Goal: Task Accomplishment & Management: Complete application form

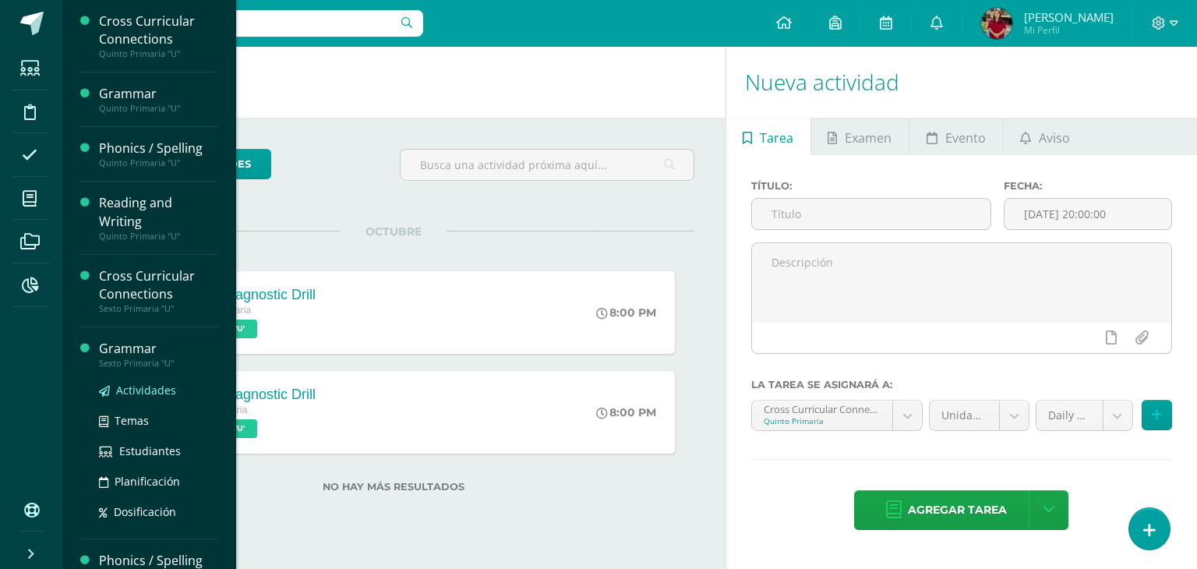
click at [142, 393] on span "Actividades" at bounding box center [146, 390] width 60 height 15
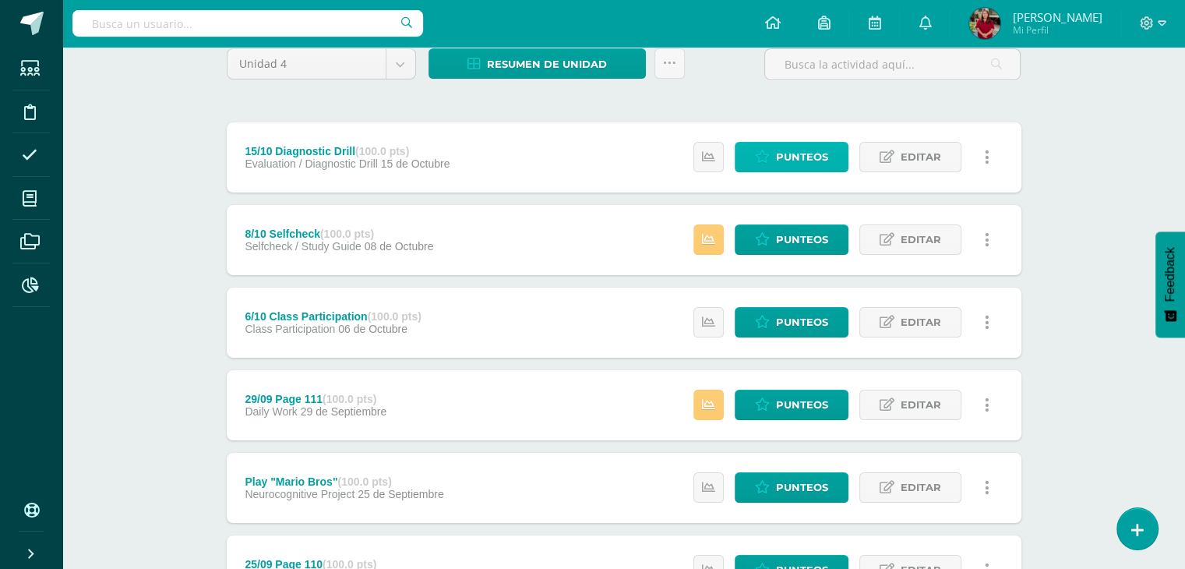
click at [786, 170] on span "Punteos" at bounding box center [802, 157] width 52 height 29
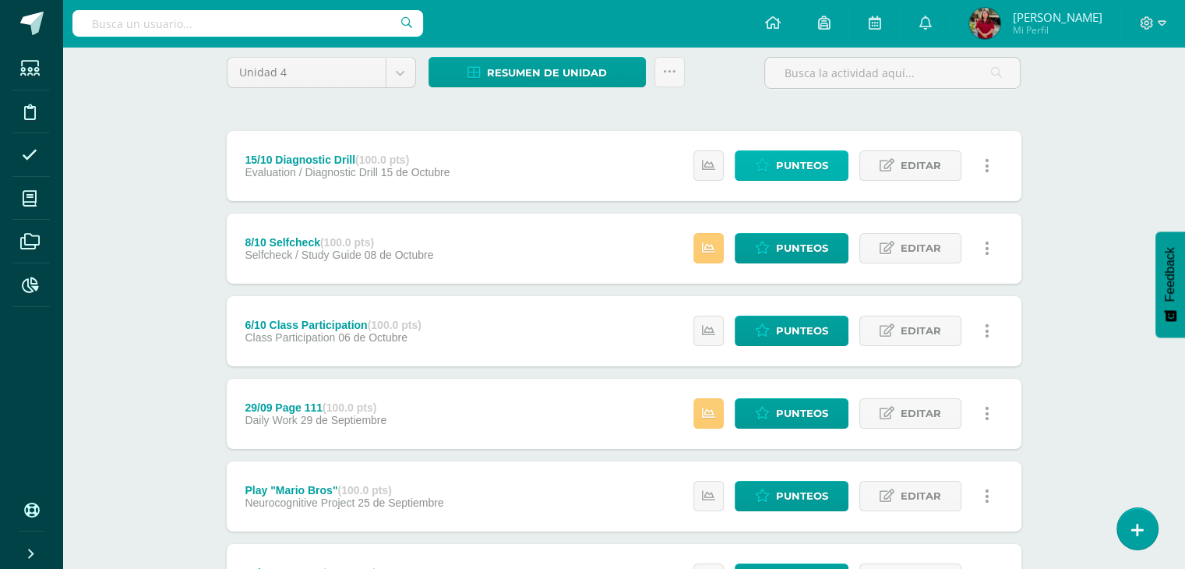
scroll to position [128, 0]
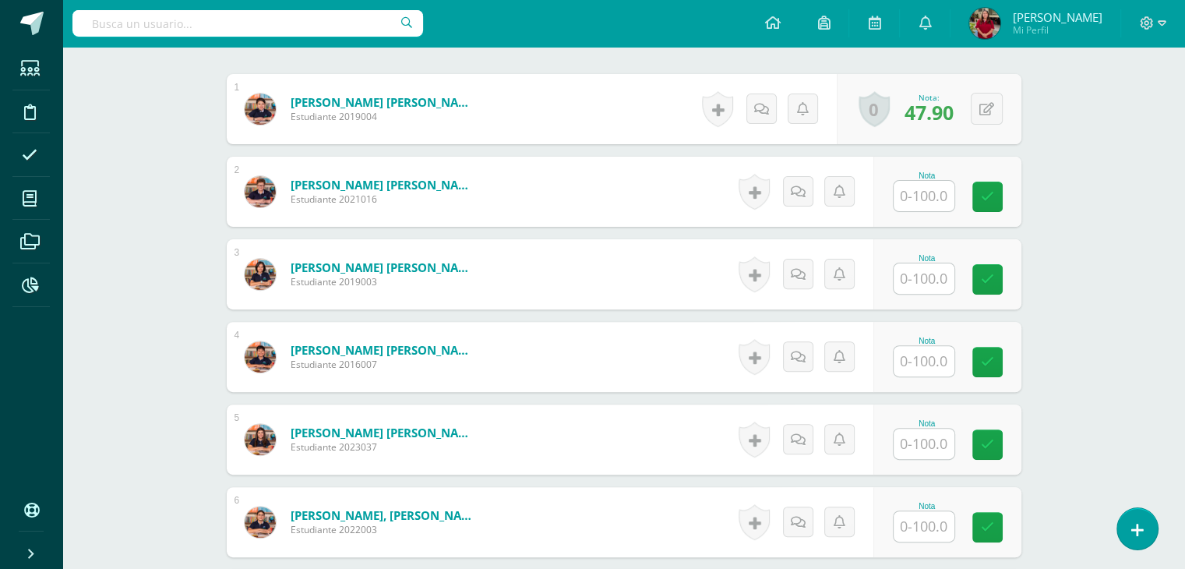
scroll to position [468, 0]
click at [954, 196] on div at bounding box center [924, 196] width 62 height 32
click at [931, 199] on input "text" at bounding box center [933, 196] width 62 height 31
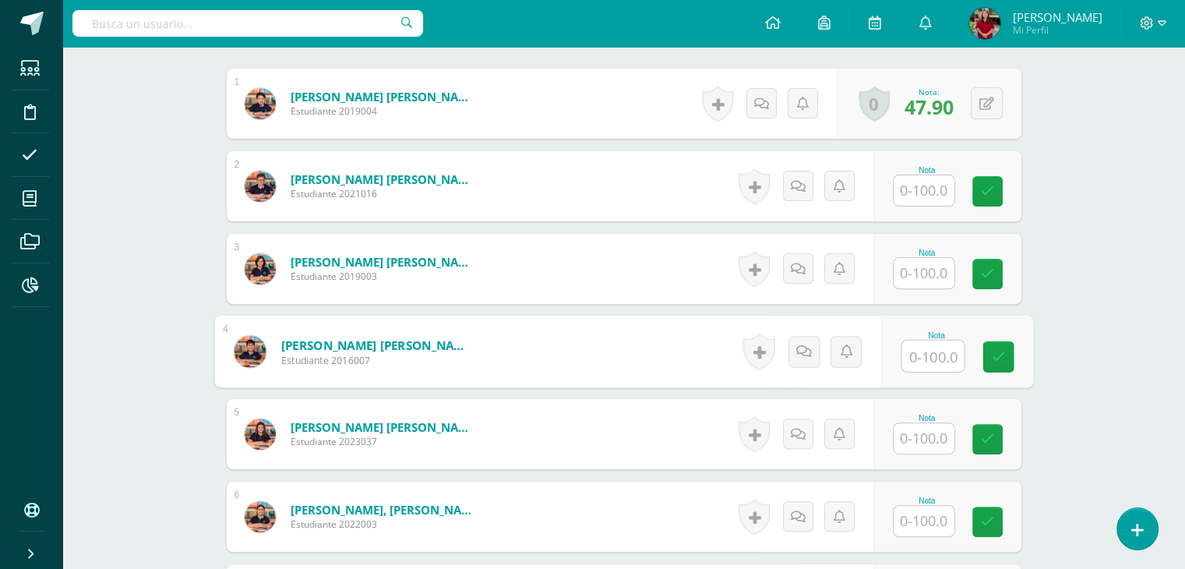
click at [945, 357] on input "text" at bounding box center [933, 356] width 62 height 31
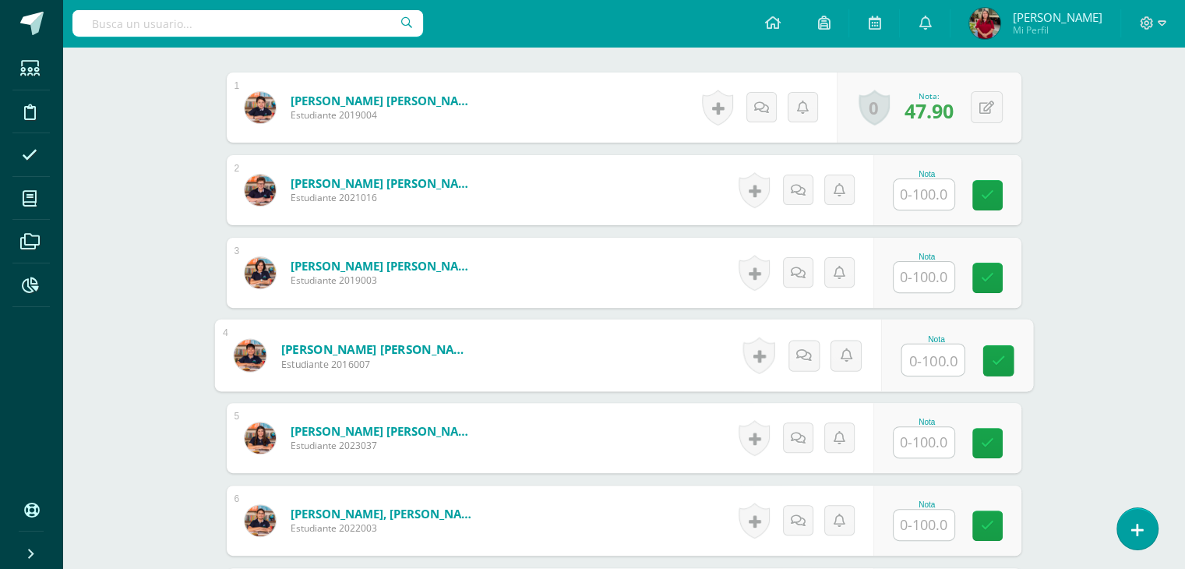
scroll to position [468, 0]
type input "47.65"
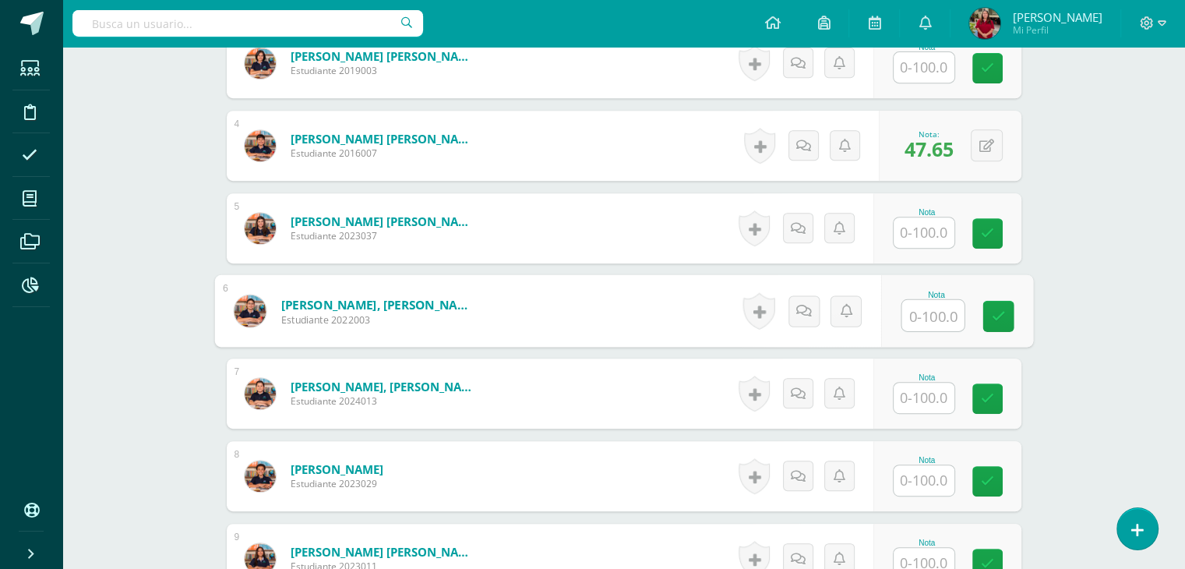
click at [938, 334] on div "Nota" at bounding box center [957, 311] width 152 height 72
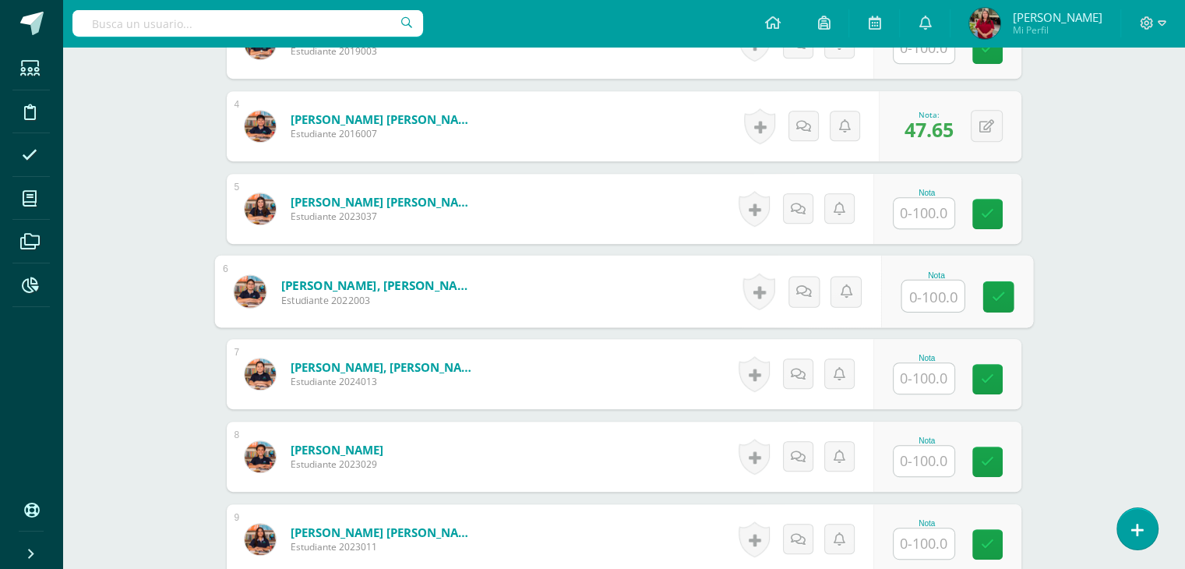
scroll to position [698, 0]
type input "68.8"
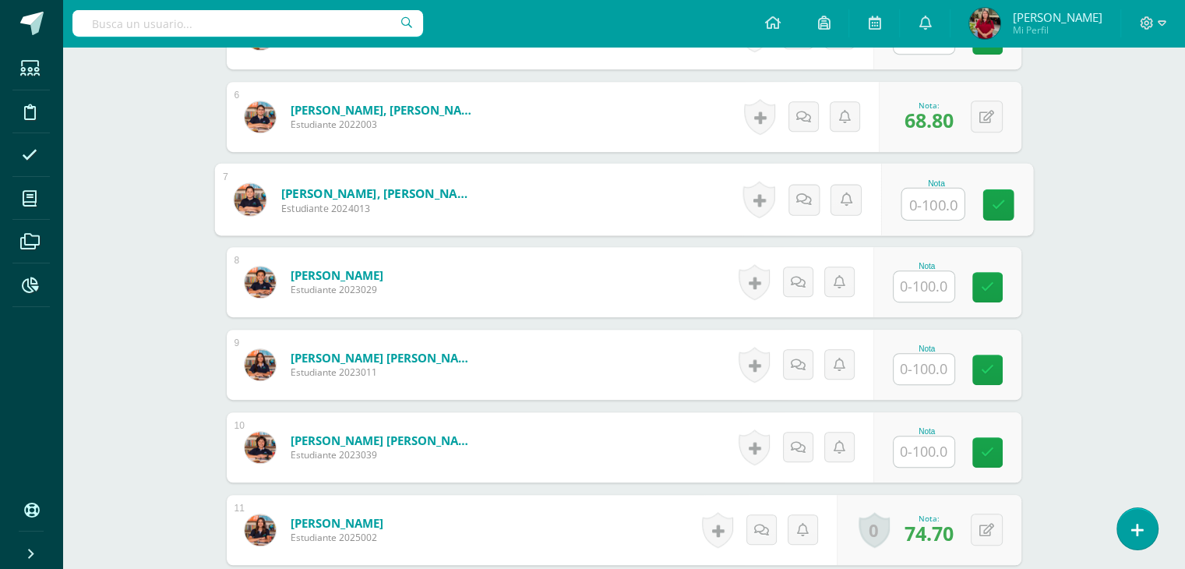
click at [940, 356] on div "Nota" at bounding box center [927, 364] width 69 height 41
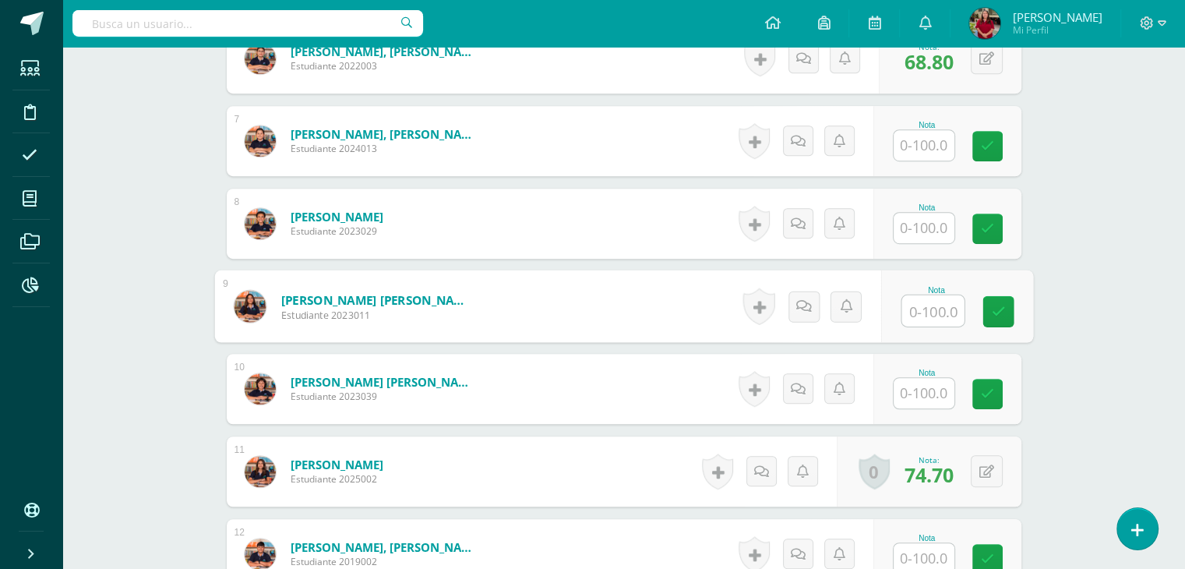
scroll to position [932, 0]
type input "63.9"
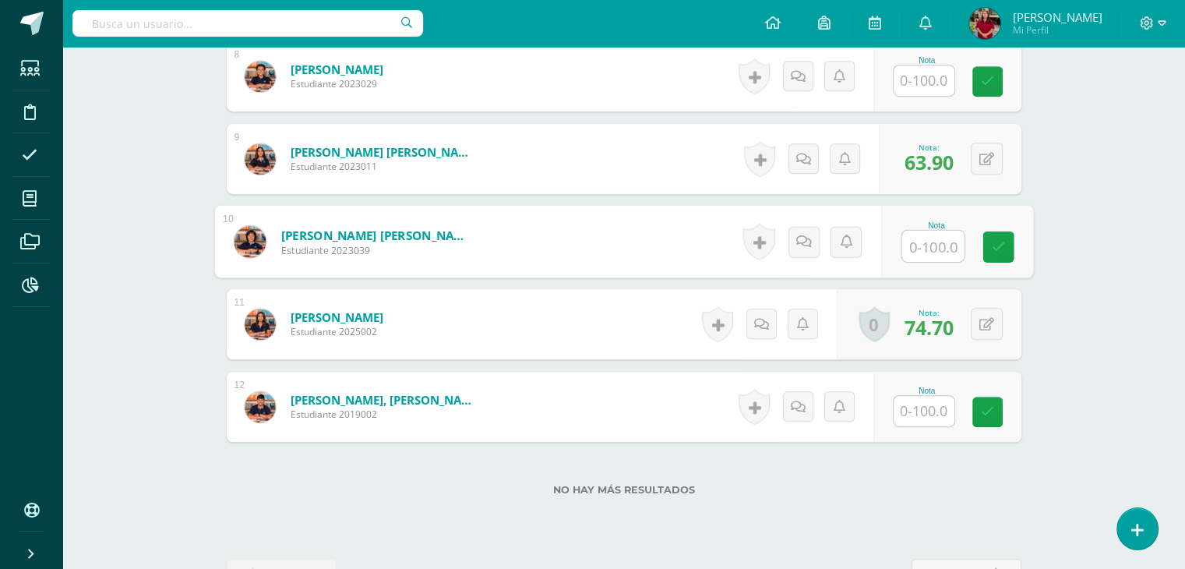
scroll to position [1129, 0]
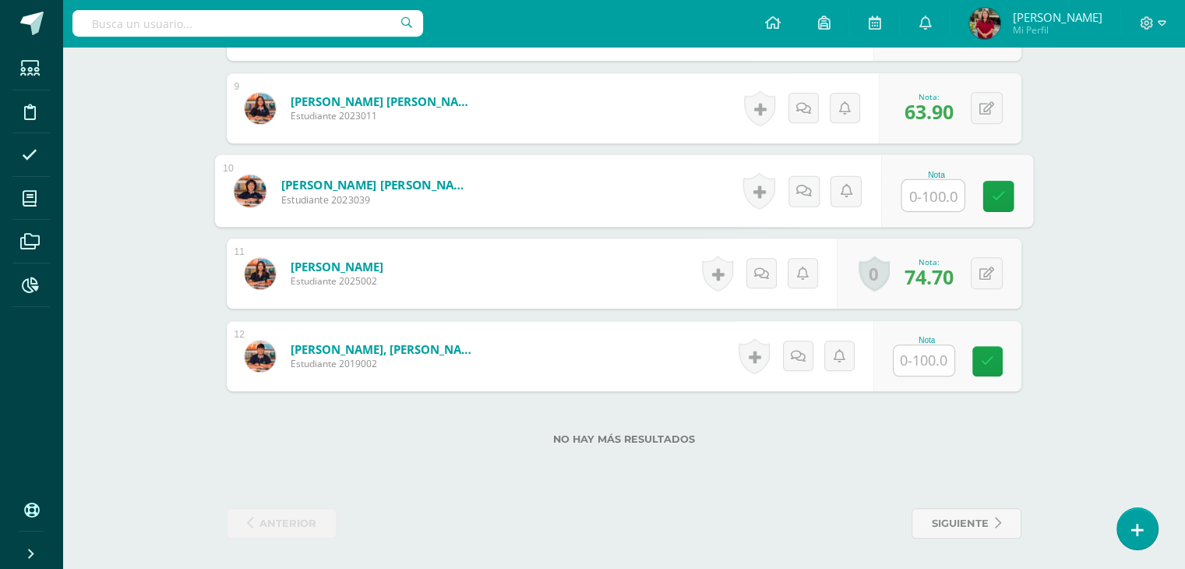
click at [932, 355] on input "text" at bounding box center [924, 360] width 61 height 30
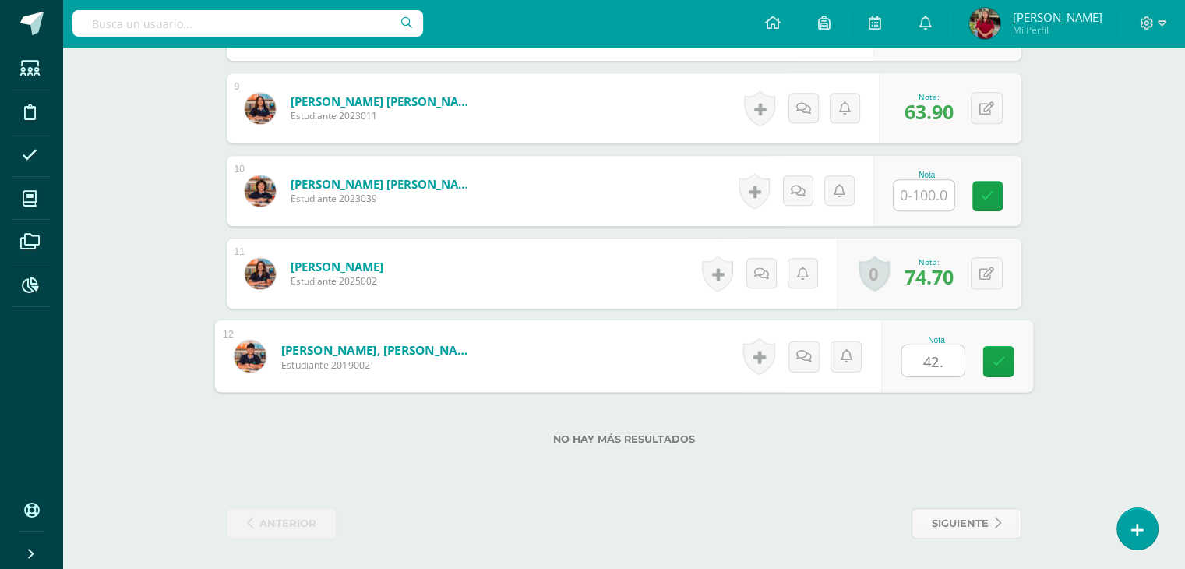
type input "42.6"
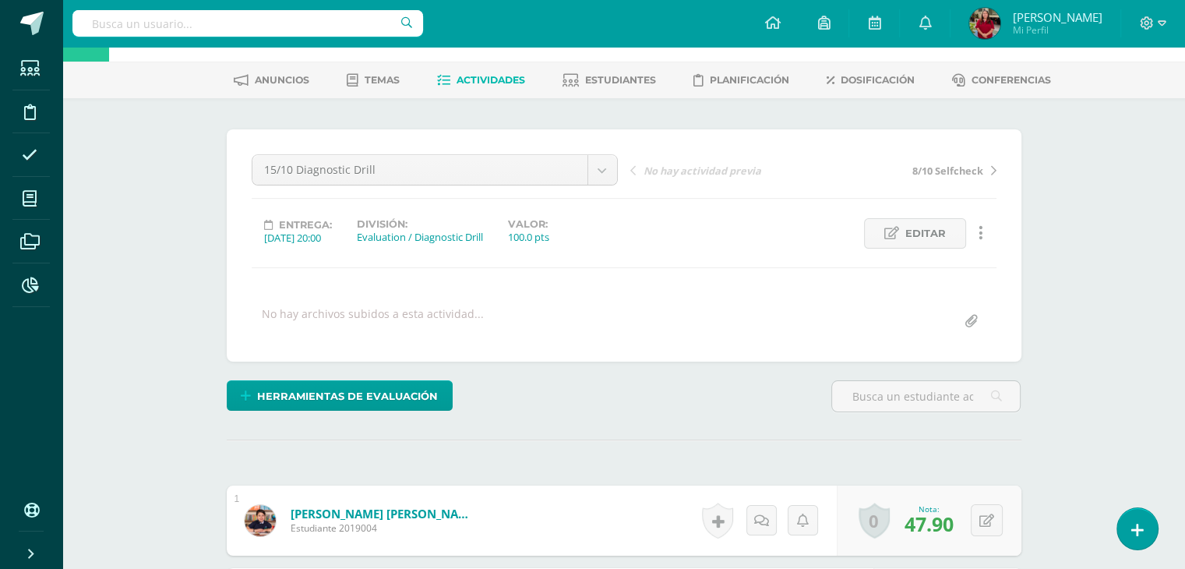
scroll to position [0, 0]
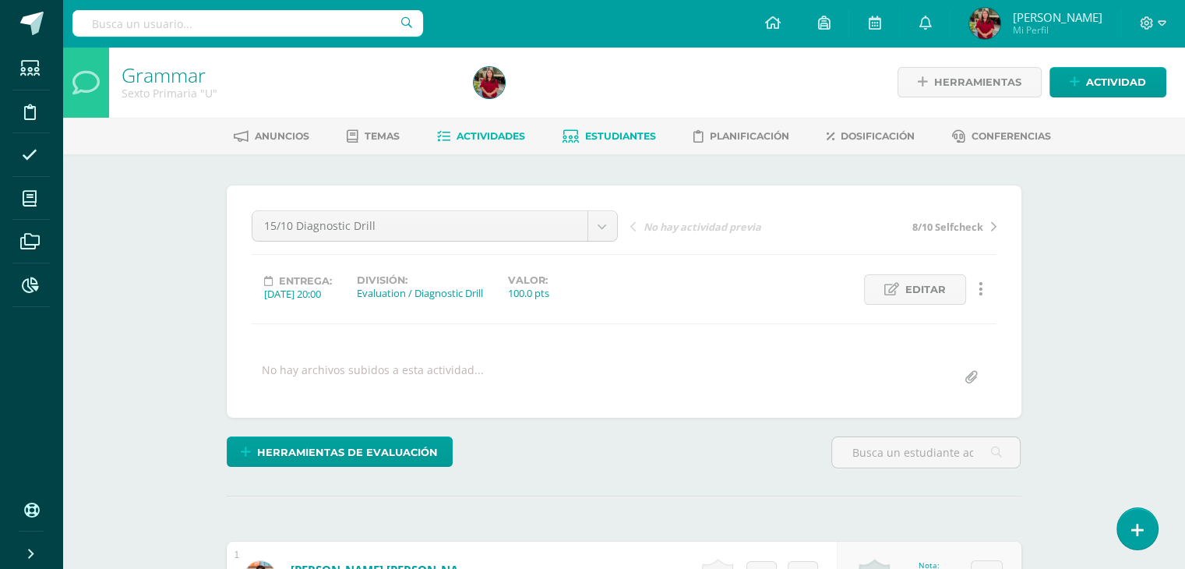
click at [609, 133] on span "Estudiantes" at bounding box center [620, 136] width 71 height 12
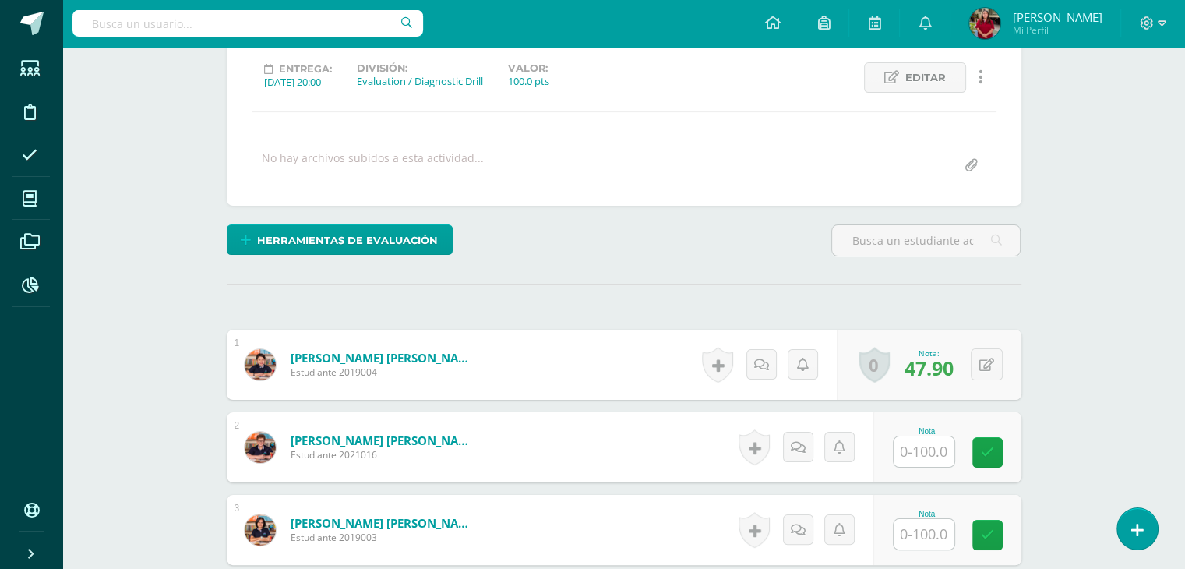
scroll to position [341, 0]
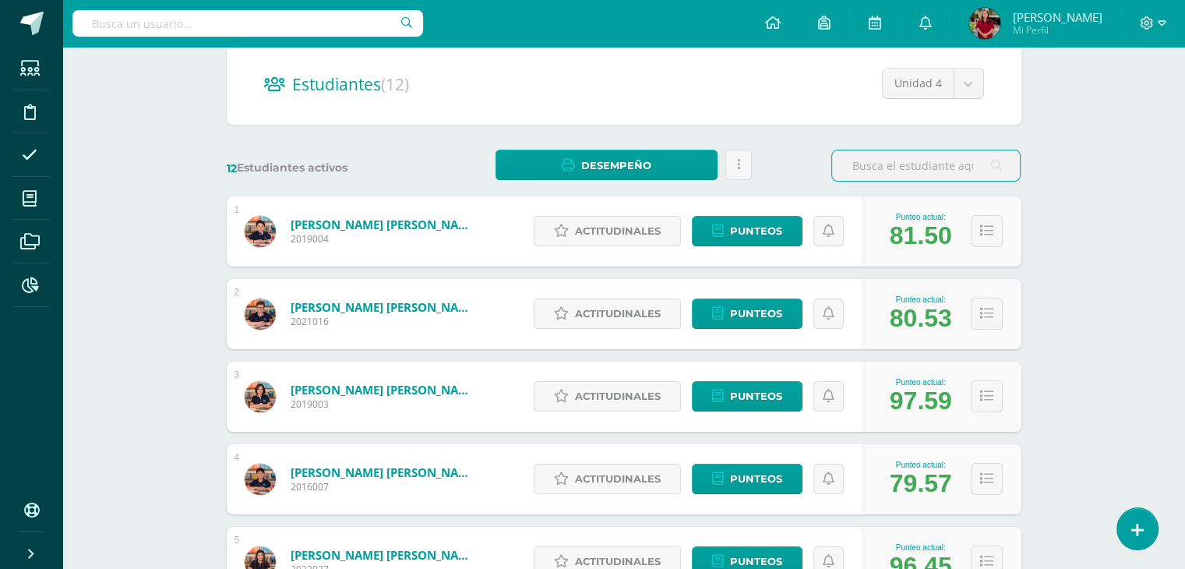
scroll to position [143, 0]
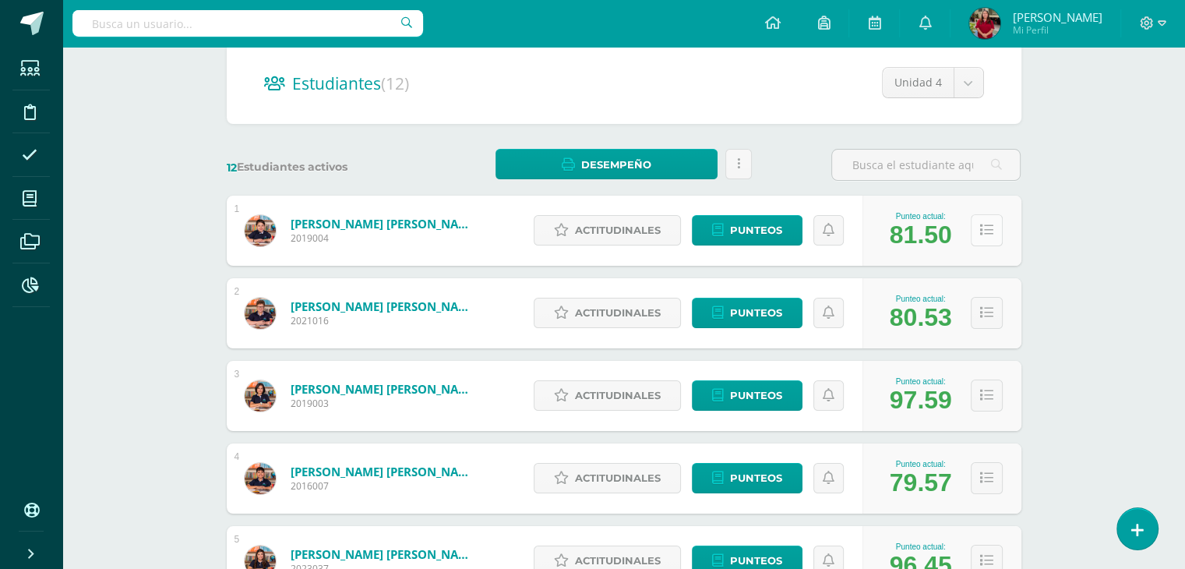
click at [984, 241] on button at bounding box center [987, 230] width 32 height 32
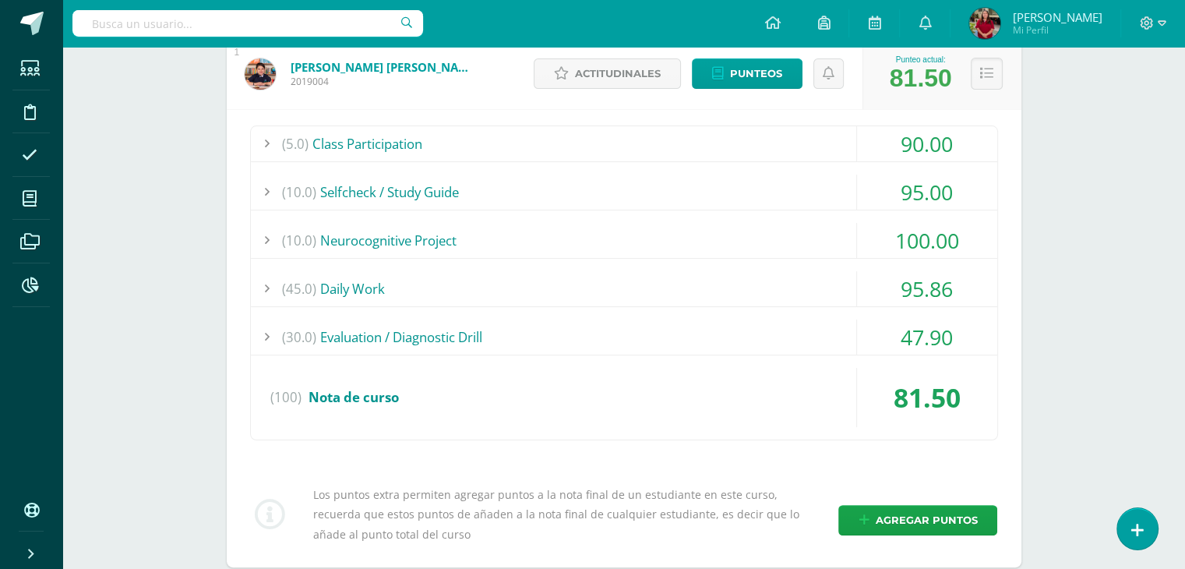
scroll to position [299, 0]
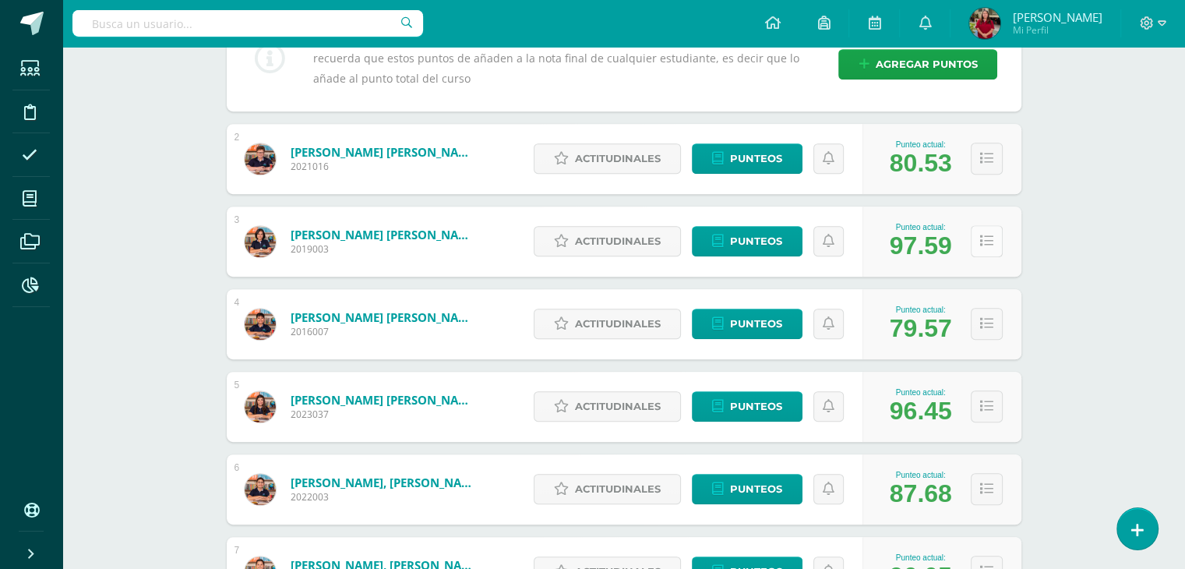
click at [986, 241] on icon at bounding box center [986, 241] width 13 height 13
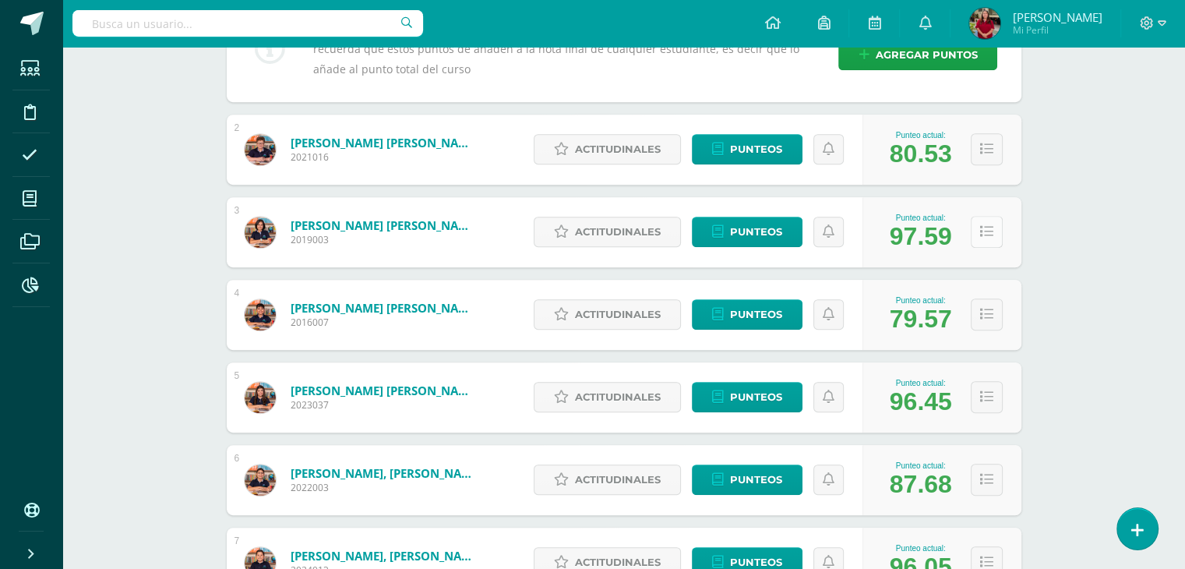
scroll to position [766, 0]
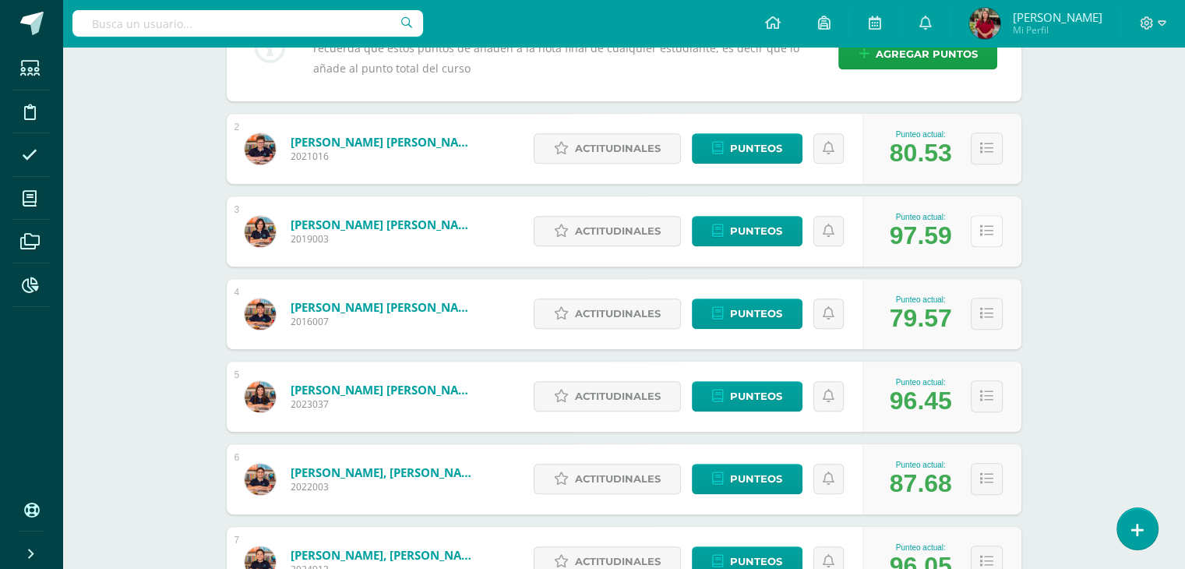
click at [984, 228] on icon at bounding box center [986, 230] width 13 height 13
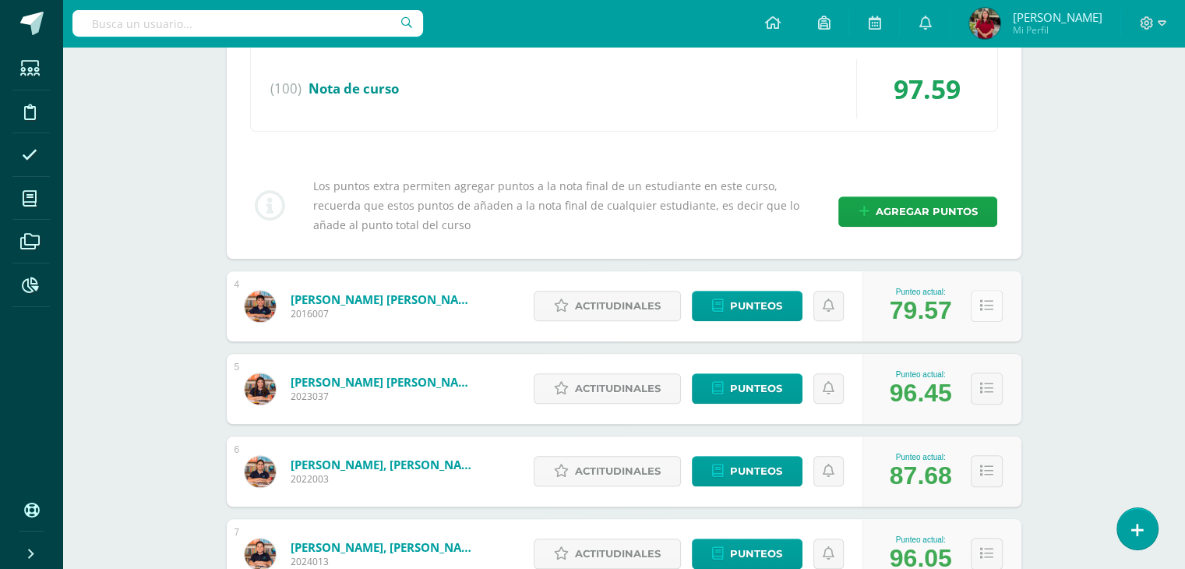
click at [985, 309] on button at bounding box center [987, 306] width 32 height 32
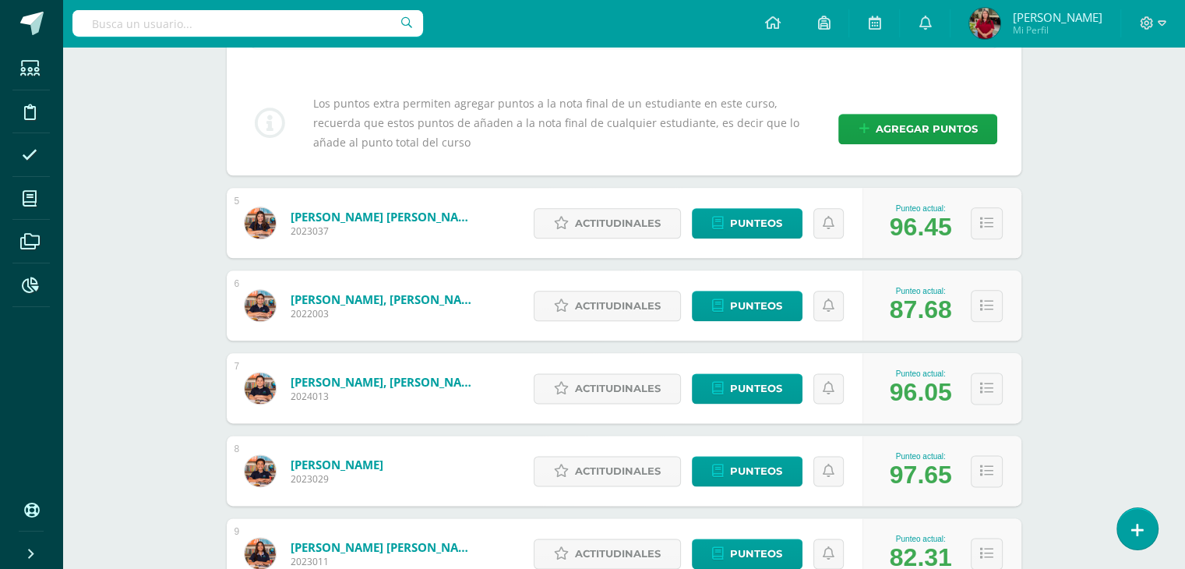
scroll to position [1856, 0]
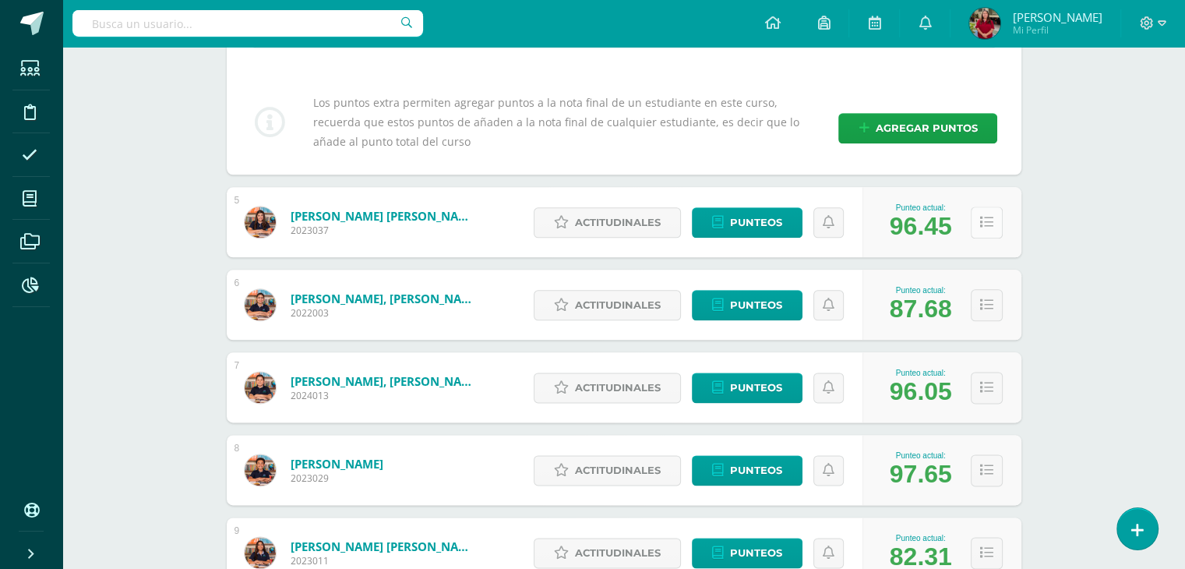
click at [982, 224] on icon at bounding box center [986, 222] width 13 height 13
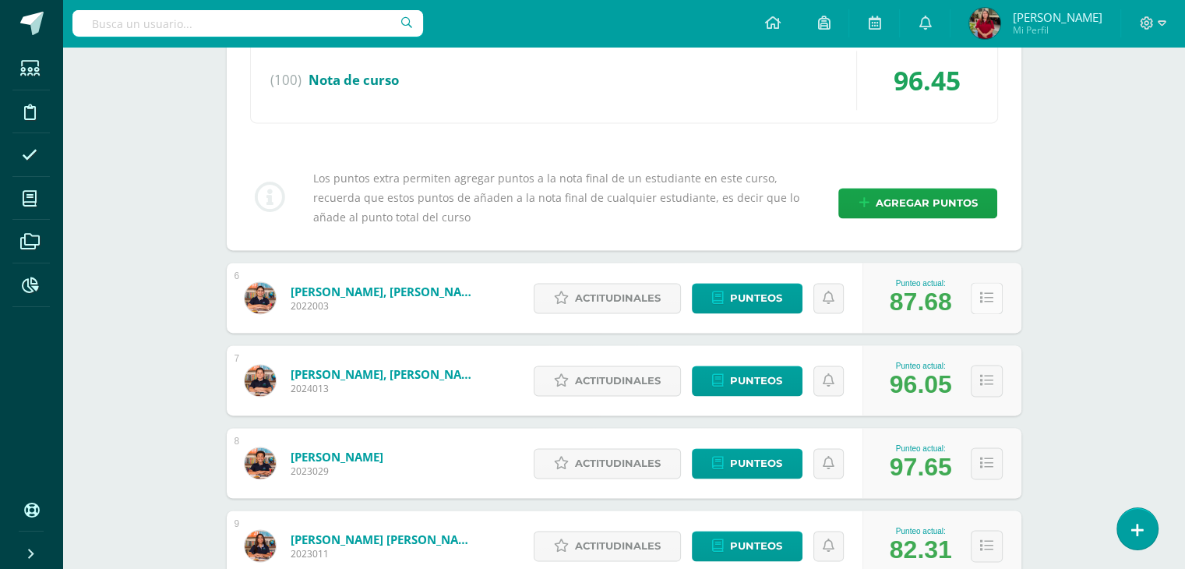
click at [981, 297] on icon at bounding box center [986, 297] width 13 height 13
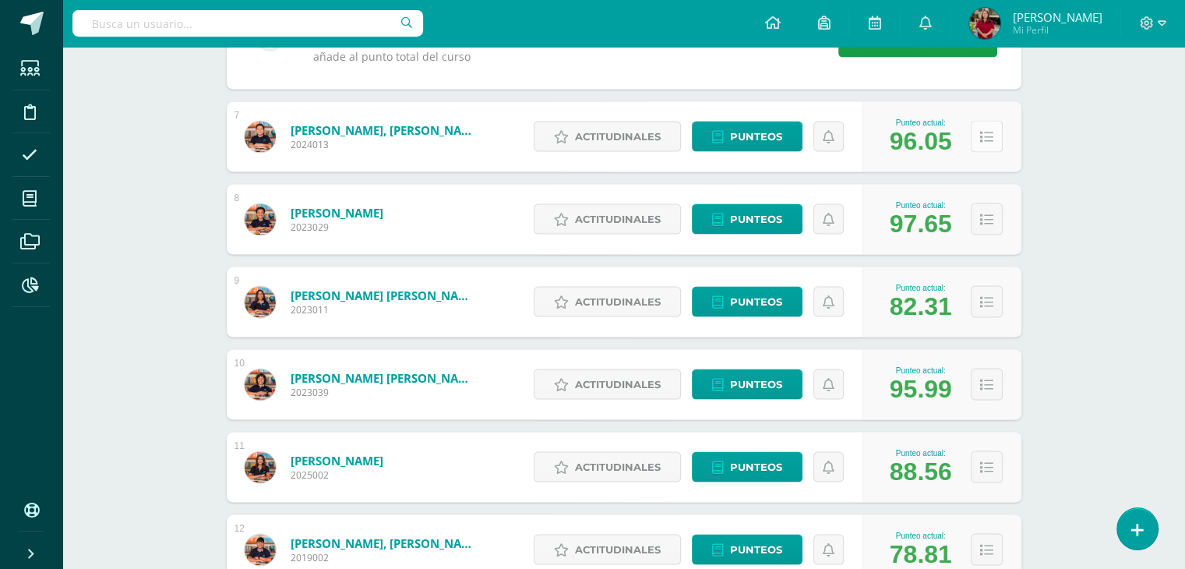
scroll to position [3024, 0]
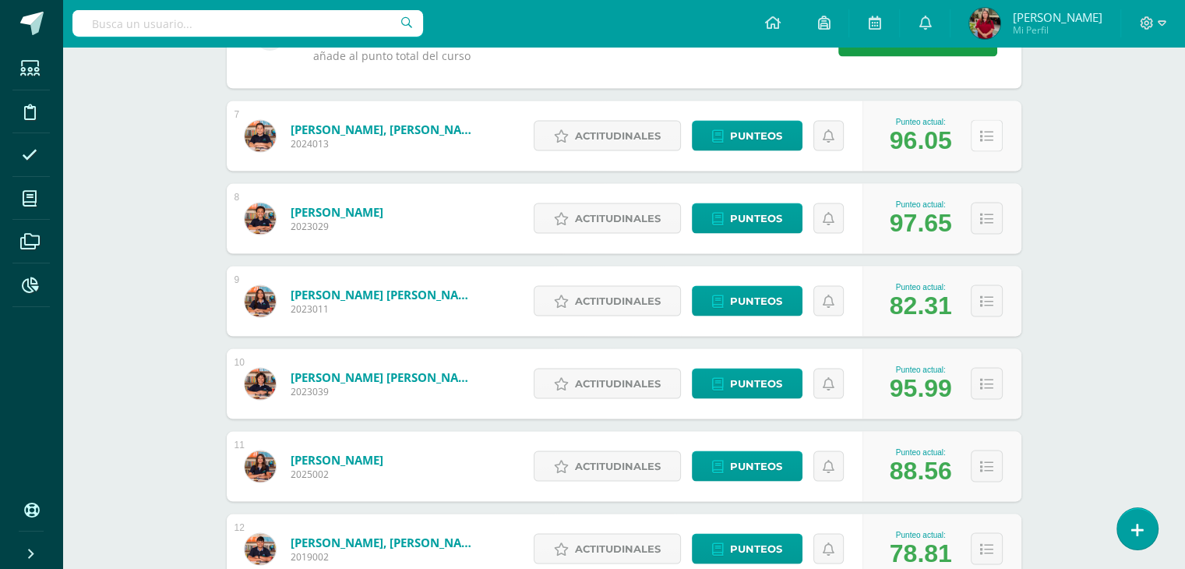
click at [993, 127] on button at bounding box center [987, 136] width 32 height 32
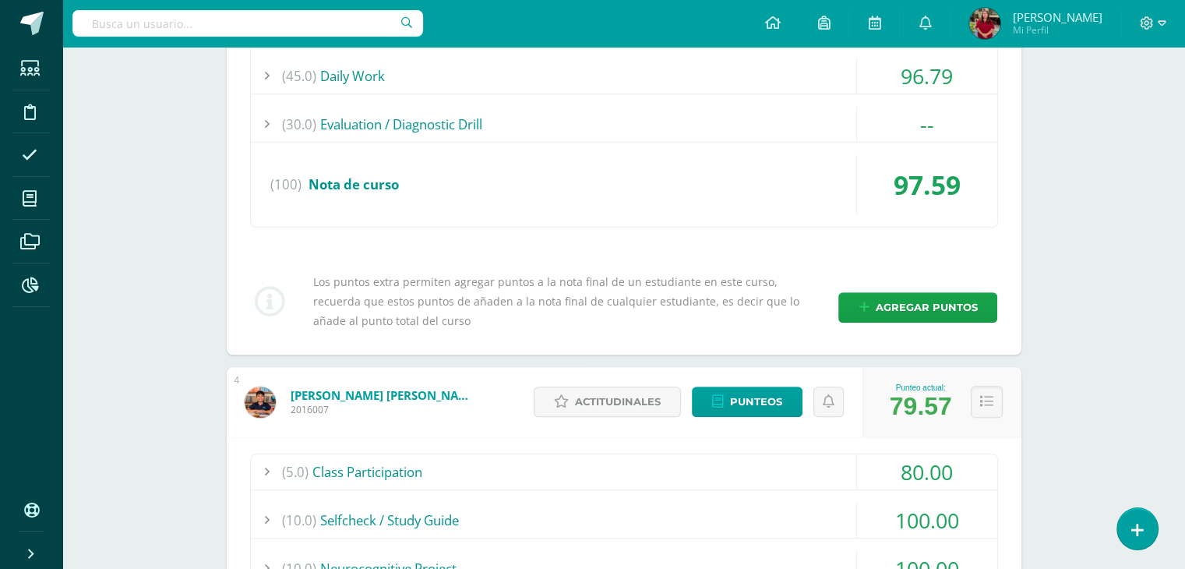
scroll to position [1119, 0]
